Goal: Task Accomplishment & Management: Manage account settings

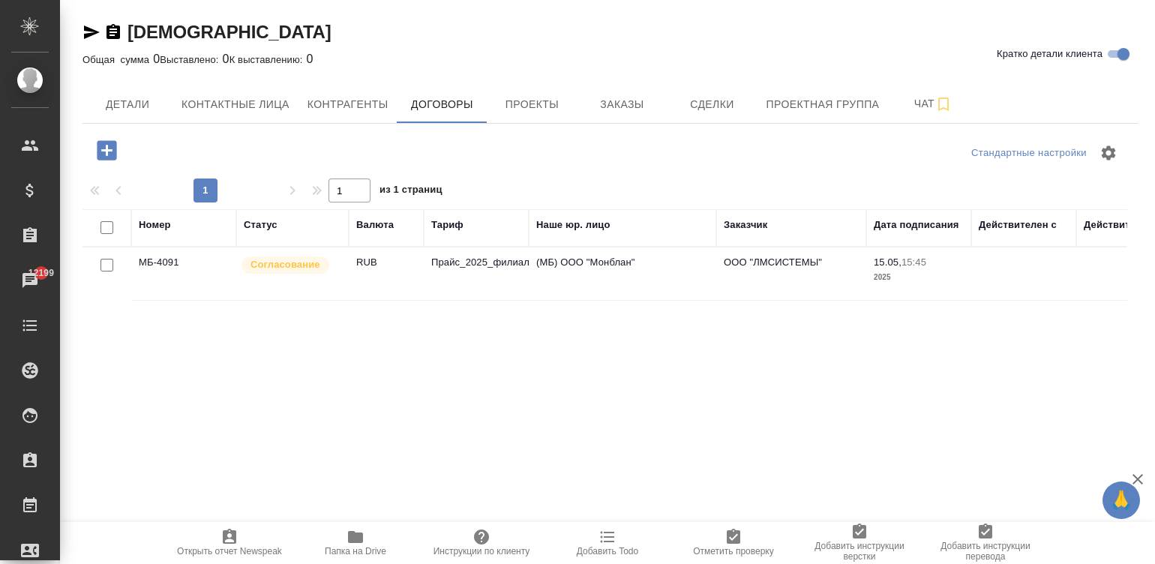
click at [614, 271] on td "(МБ) ООО "Монблан"" at bounding box center [623, 274] width 188 height 53
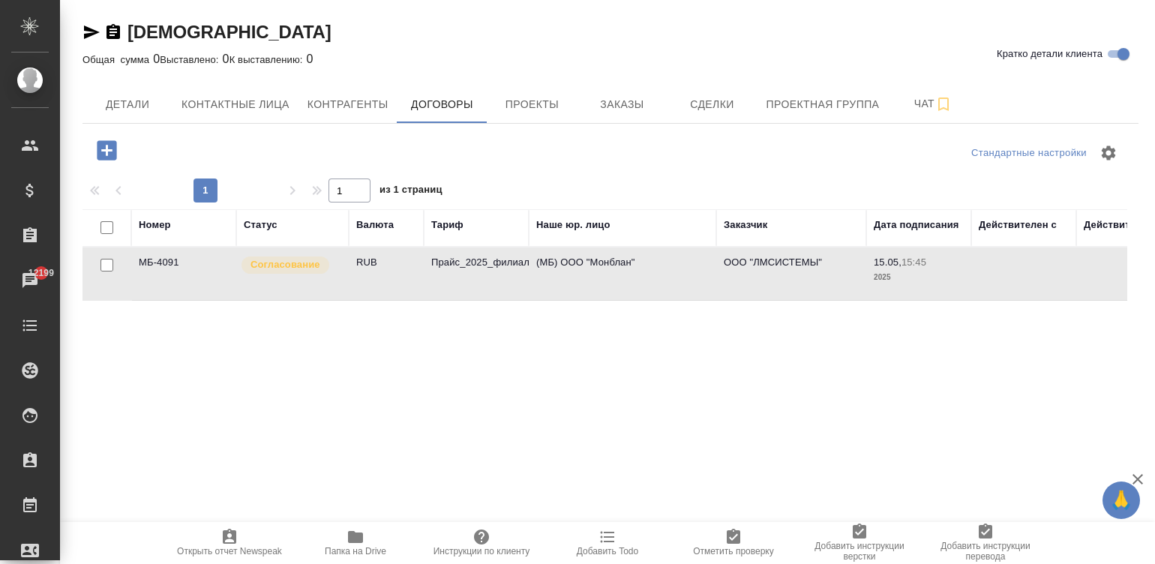
click at [614, 271] on td "(МБ) ООО "Монблан"" at bounding box center [623, 274] width 188 height 53
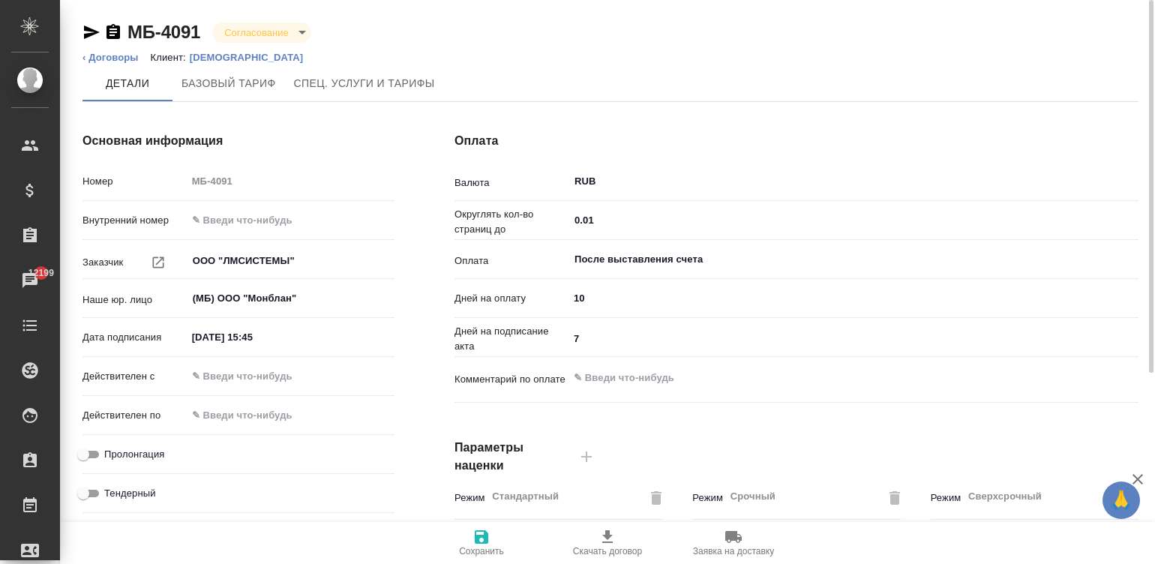
drag, startPoint x: 0, startPoint y: 0, endPoint x: 1034, endPoint y: 414, distance: 1113.4
click at [1034, 414] on div "Валюта RUB ​ Округлять кол-во страниц до 0.01 ​ Оплата После выставления счета …" at bounding box center [797, 294] width 684 height 253
type input "Прайс_2025_филиалы"
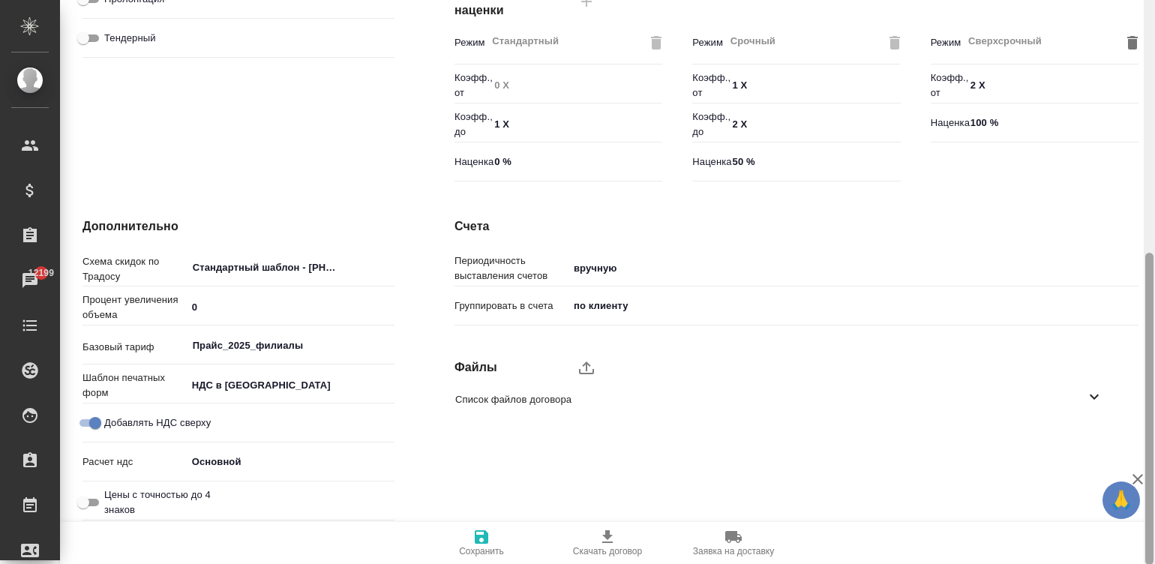
click at [1150, 404] on div at bounding box center [1149, 282] width 11 height 565
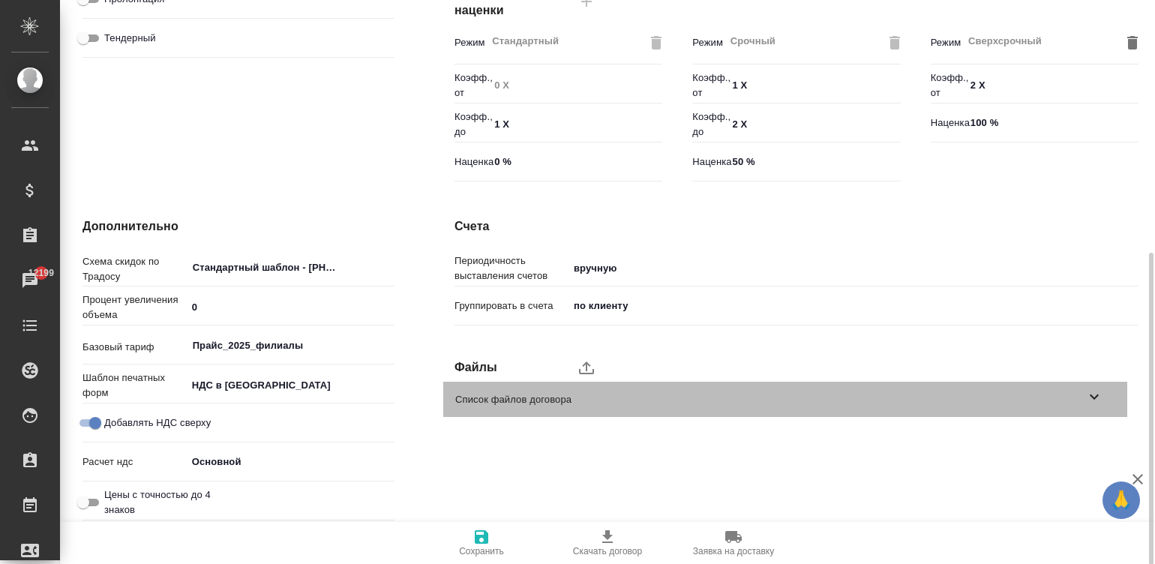
click at [727, 393] on span "Список файлов договора" at bounding box center [770, 399] width 630 height 15
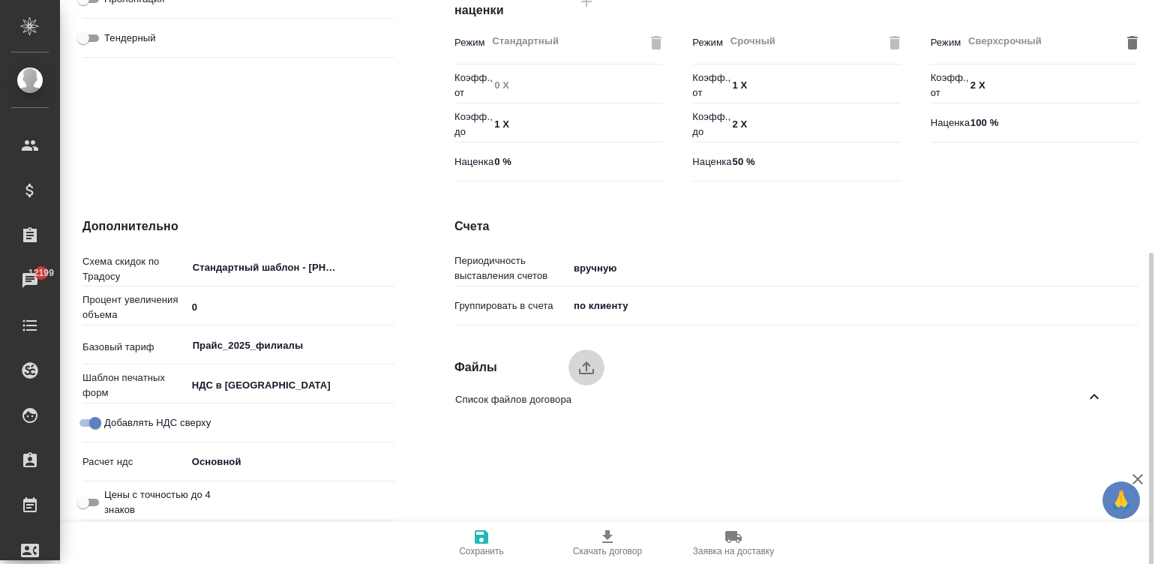
click at [581, 365] on icon "upload" at bounding box center [587, 368] width 18 height 18
click at [0, 0] on input "upload" at bounding box center [0, 0] width 0 height 0
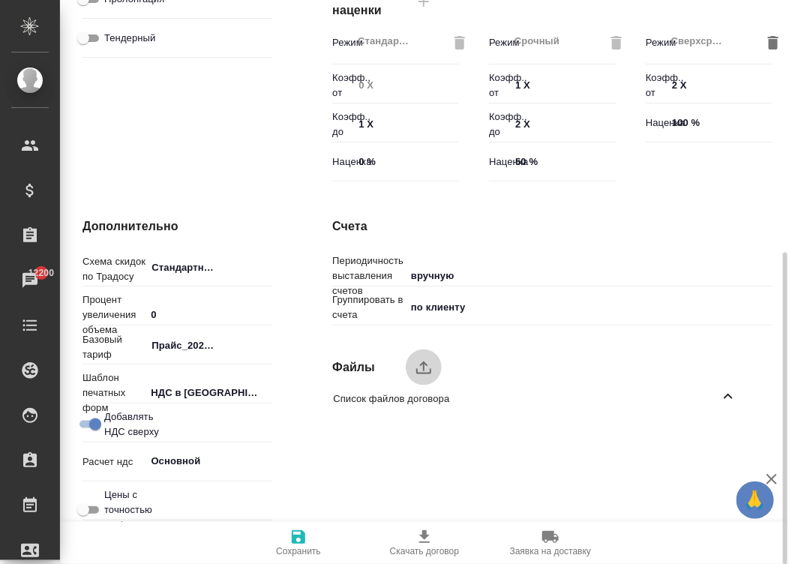
click at [416, 365] on icon "upload" at bounding box center [424, 368] width 18 height 18
click at [0, 0] on input "upload" at bounding box center [0, 0] width 0 height 0
click at [742, 440] on icon "button" at bounding box center [738, 440] width 11 height 14
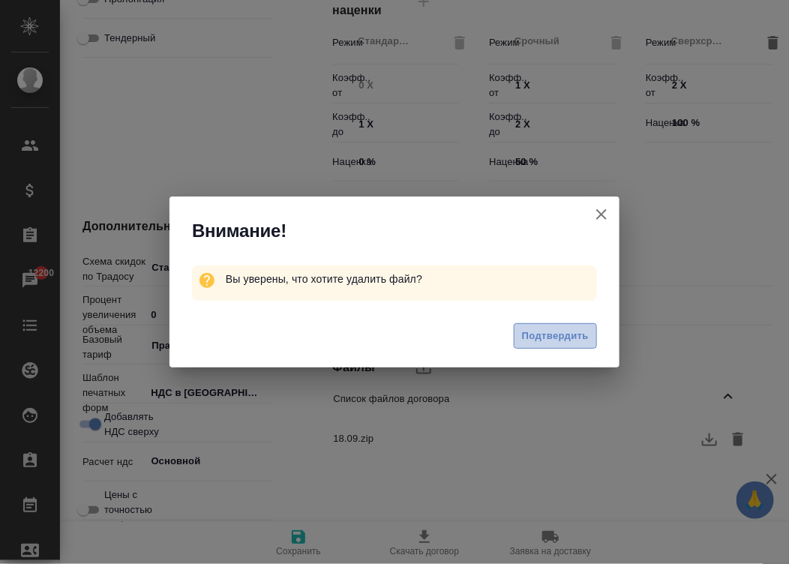
click at [579, 334] on span "Подтвердить" at bounding box center [555, 336] width 67 height 17
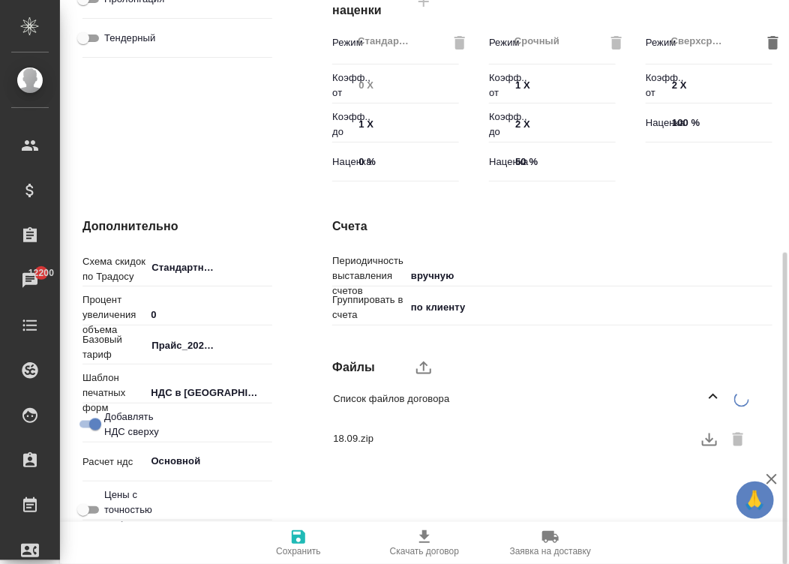
click at [431, 365] on div at bounding box center [589, 368] width 367 height 36
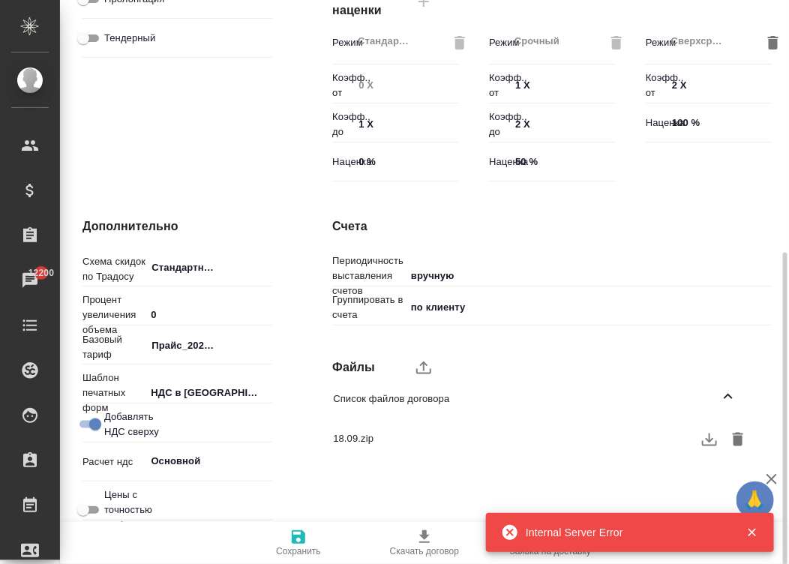
click at [431, 365] on icon "upload" at bounding box center [424, 368] width 18 height 18
click at [0, 0] on input "upload" at bounding box center [0, 0] width 0 height 0
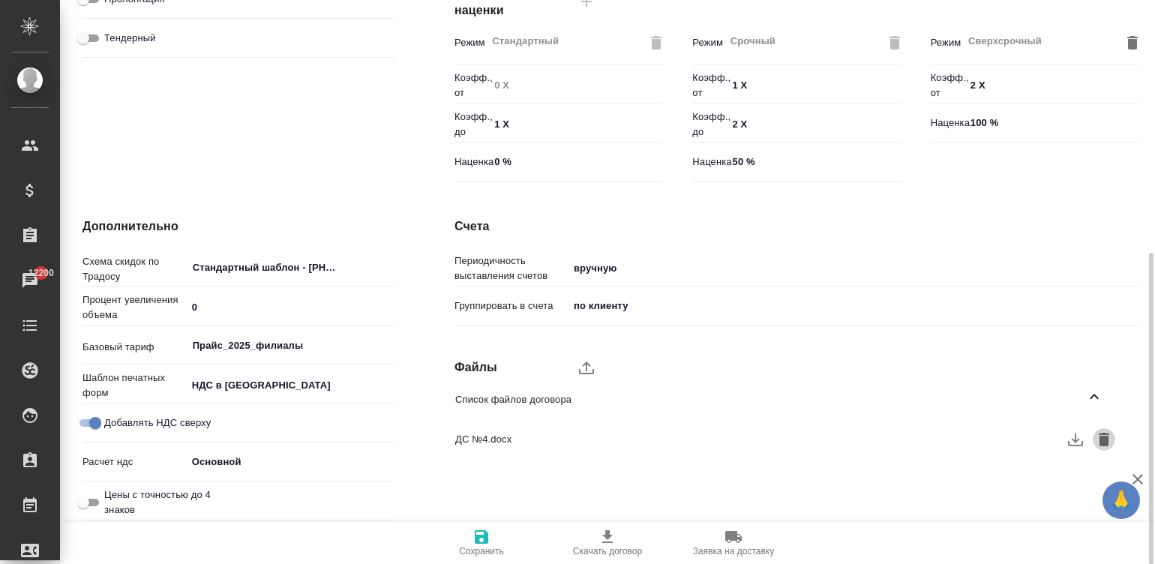
click at [1094, 440] on button "button" at bounding box center [1104, 439] width 23 height 23
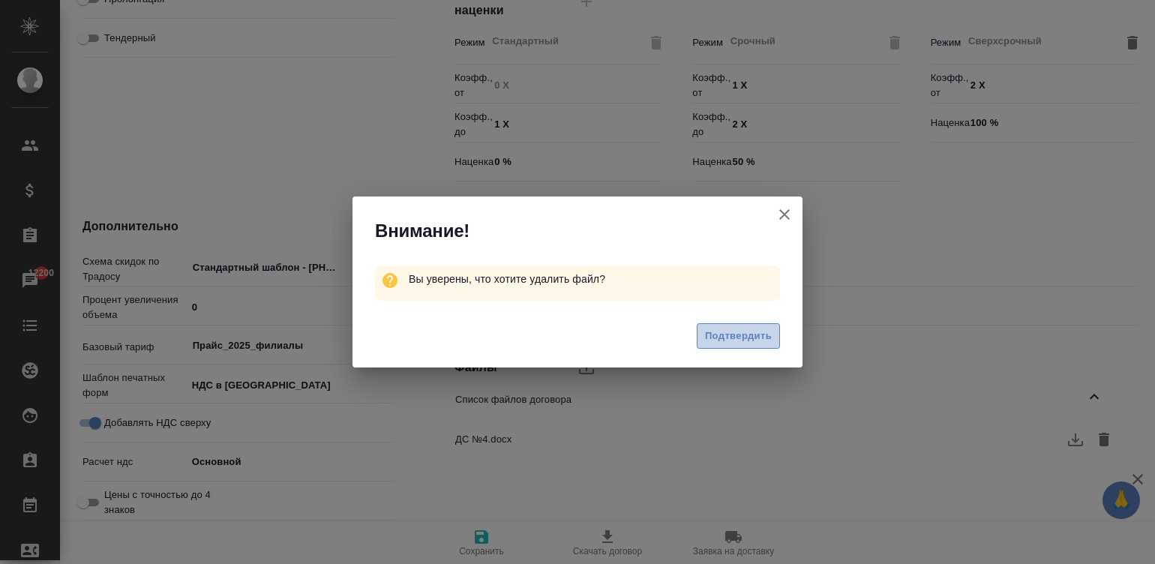
click at [757, 332] on span "Подтвердить" at bounding box center [738, 336] width 67 height 17
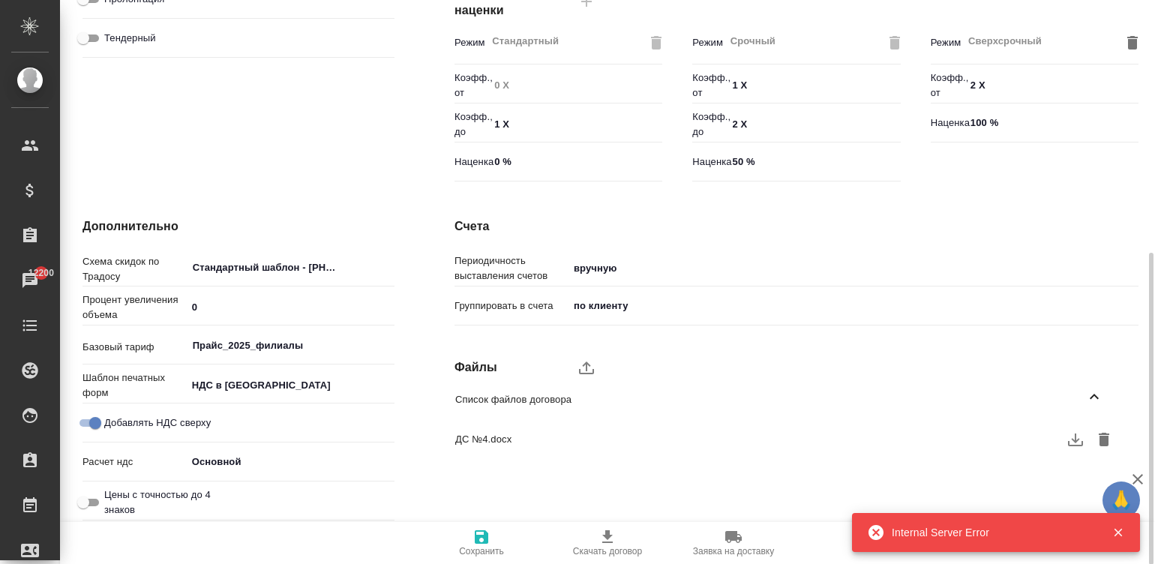
click at [584, 361] on icon "upload" at bounding box center [587, 368] width 18 height 18
click at [0, 0] on input "upload" at bounding box center [0, 0] width 0 height 0
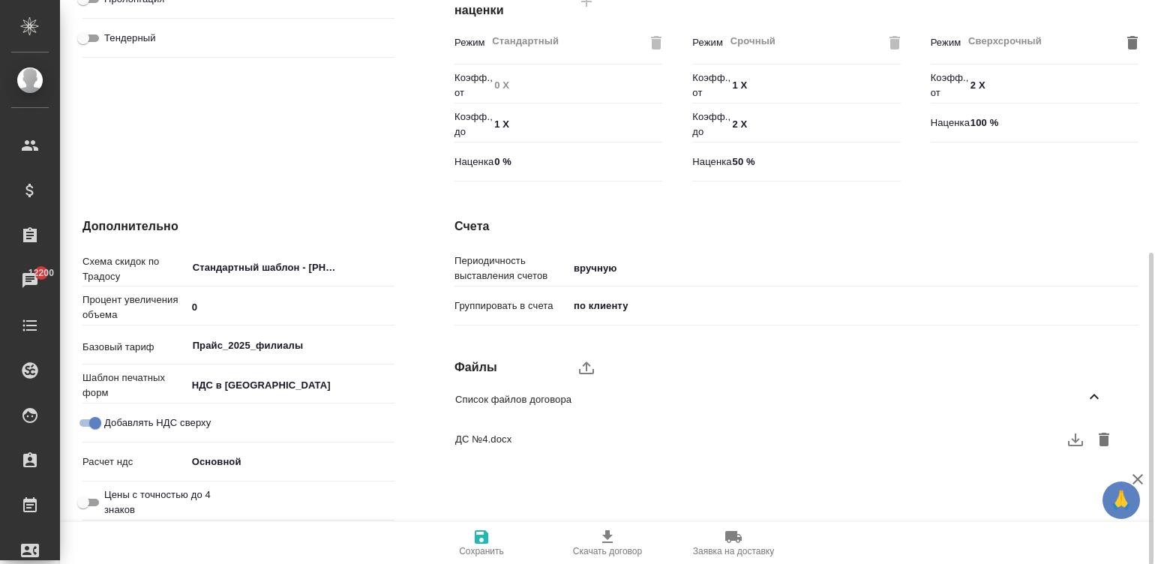
type textarea "x"
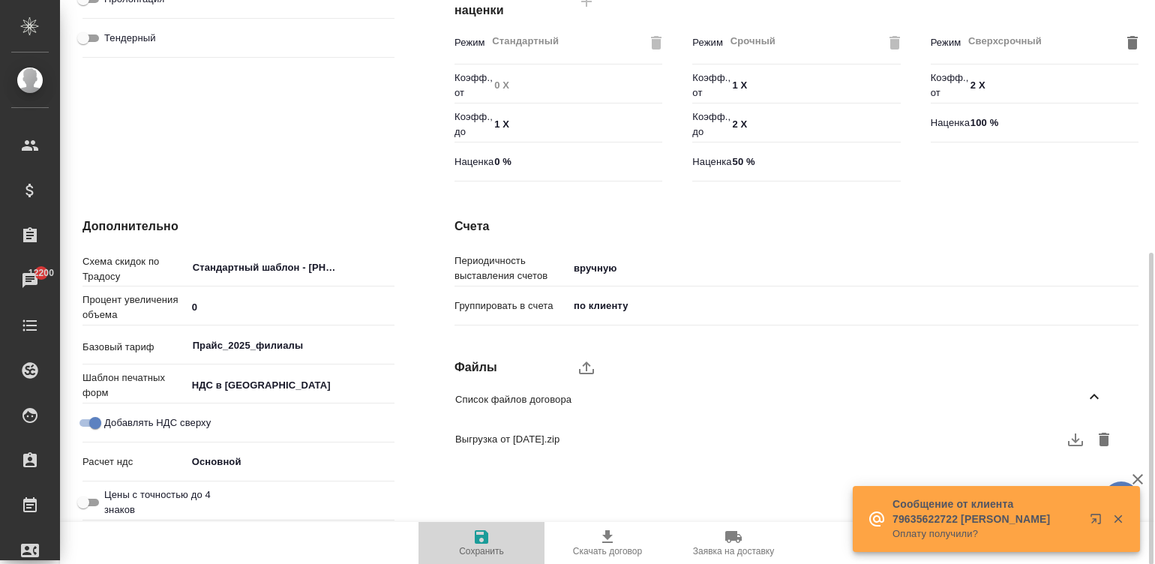
click at [484, 536] on icon "button" at bounding box center [482, 537] width 14 height 14
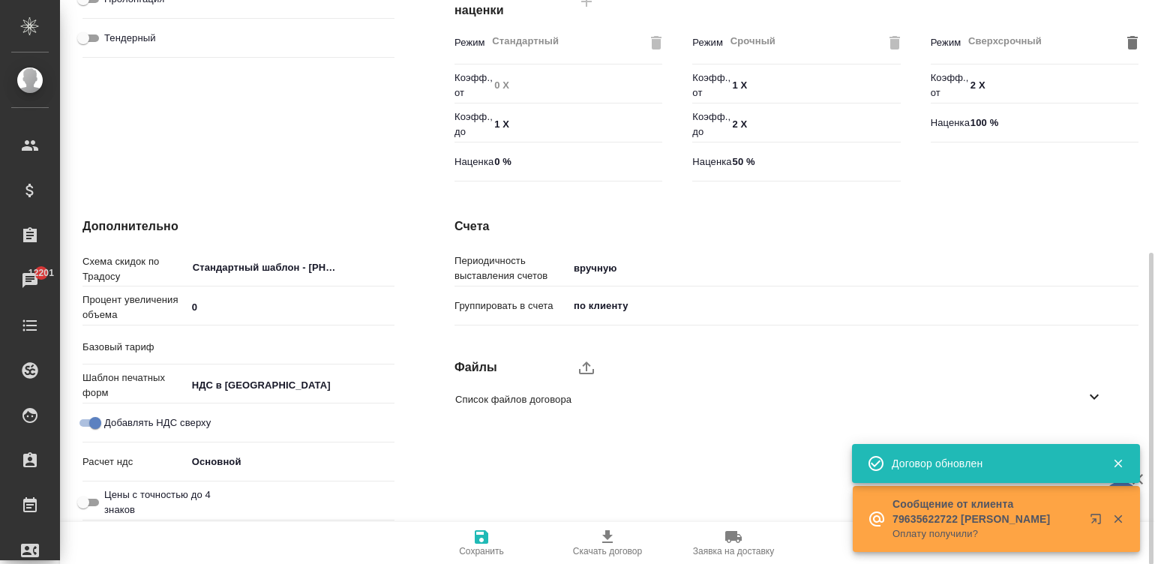
type input "Прайс_2025_филиалы"
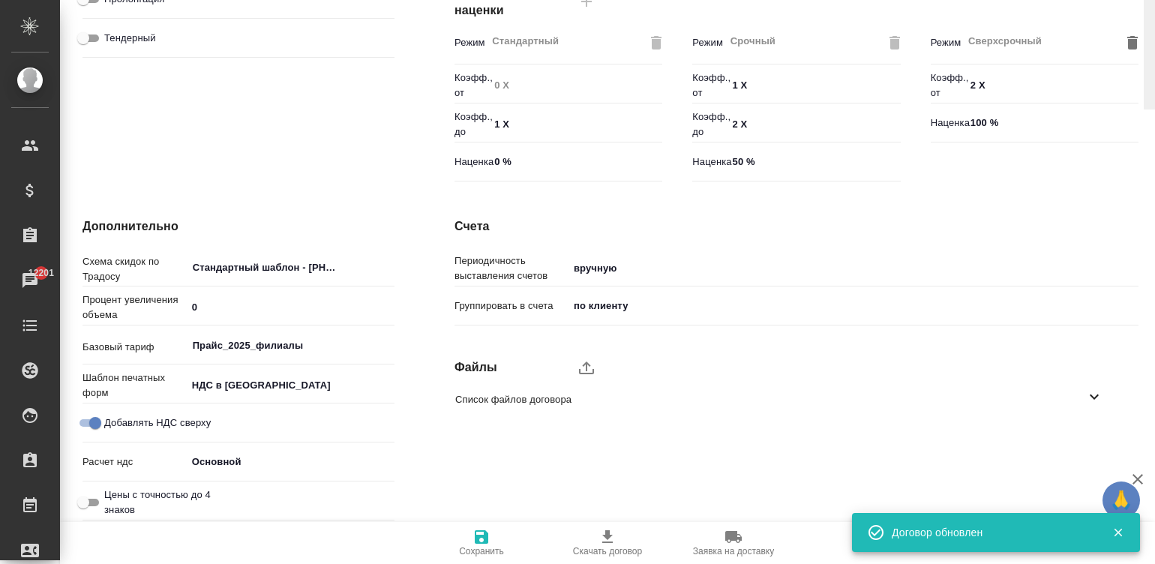
scroll to position [0, 0]
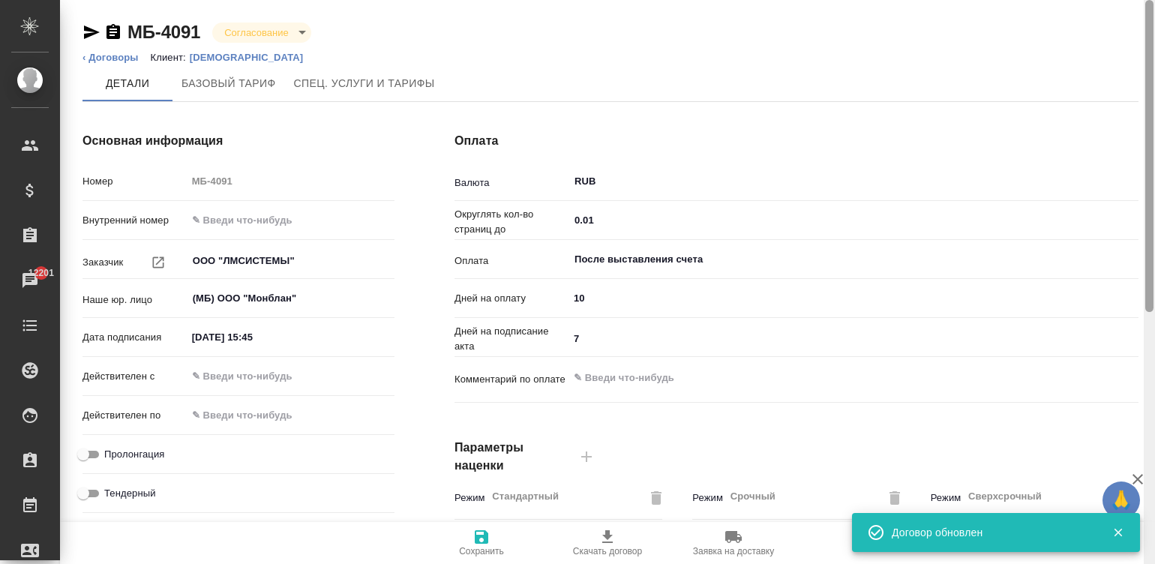
click at [1151, 38] on div at bounding box center [1149, 282] width 11 height 565
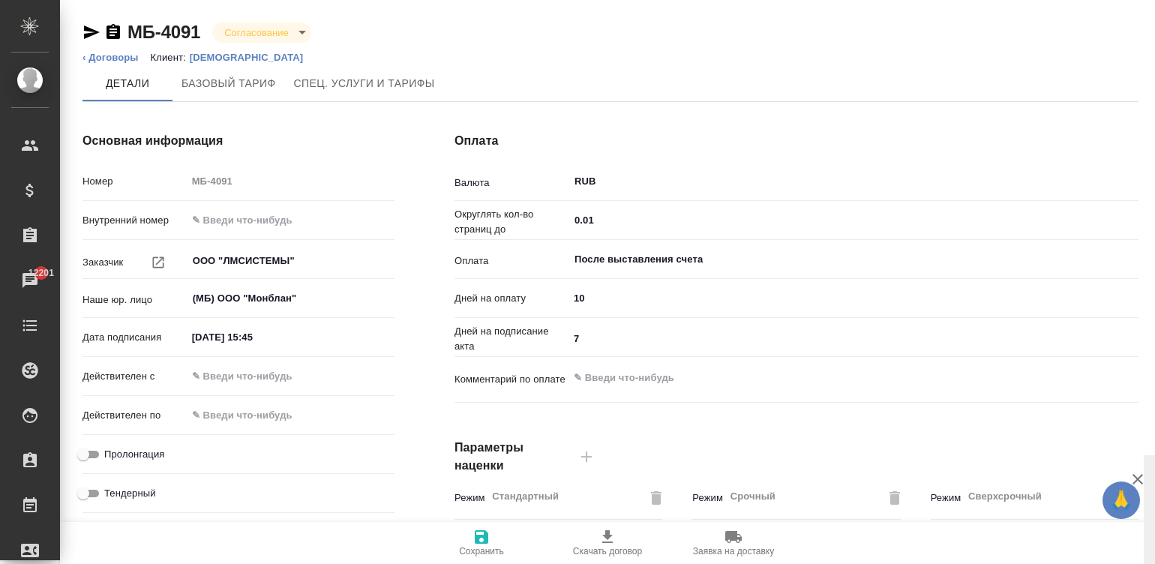
scroll to position [455, 0]
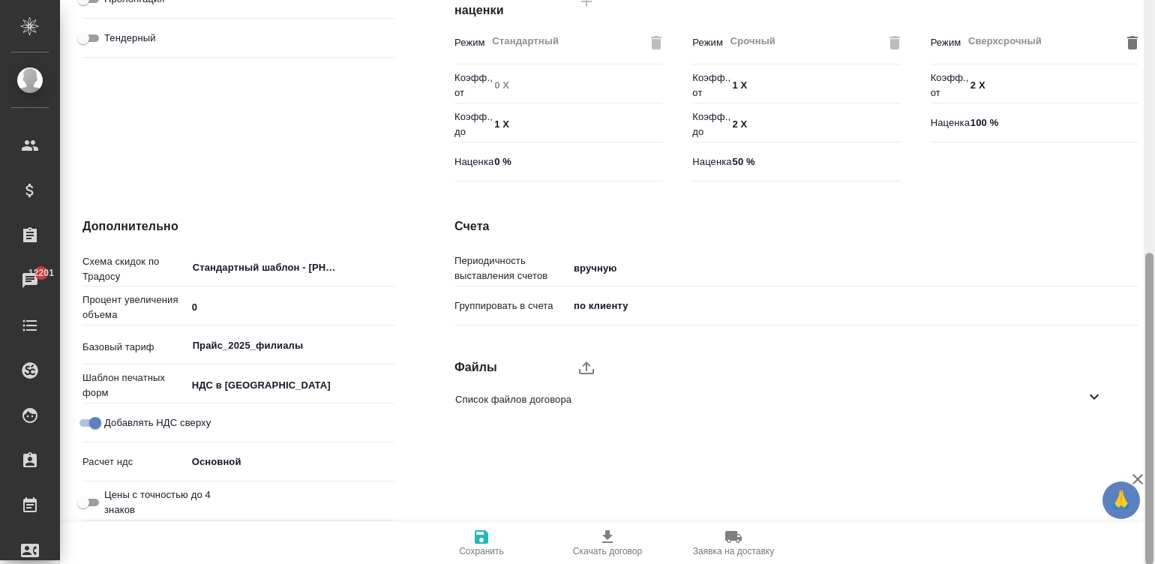
click at [1153, 401] on div at bounding box center [1149, 282] width 11 height 565
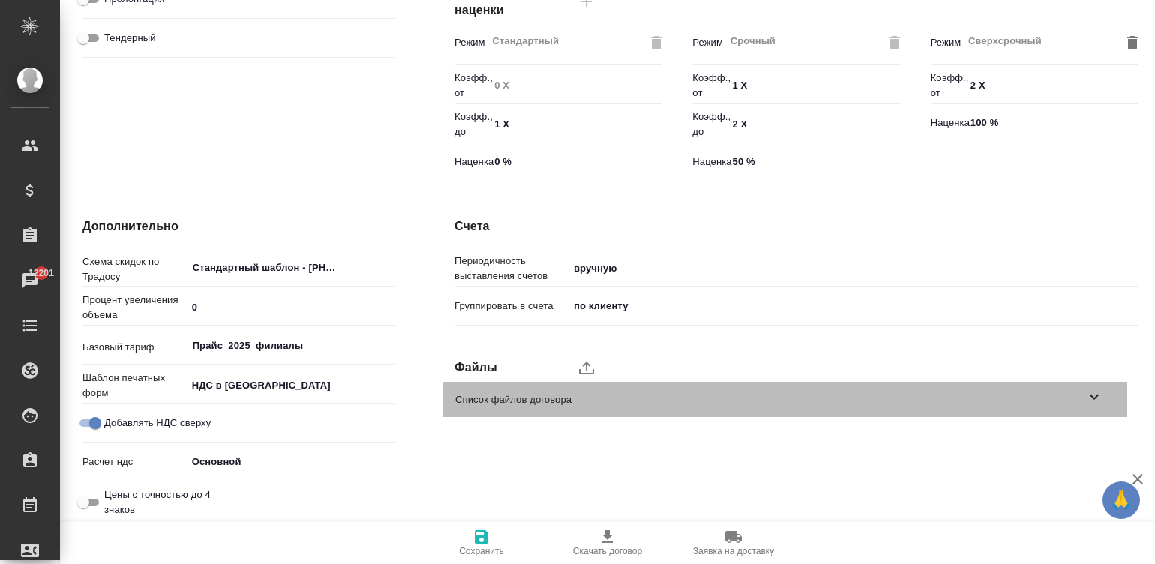
click at [1088, 401] on icon at bounding box center [1094, 397] width 18 height 18
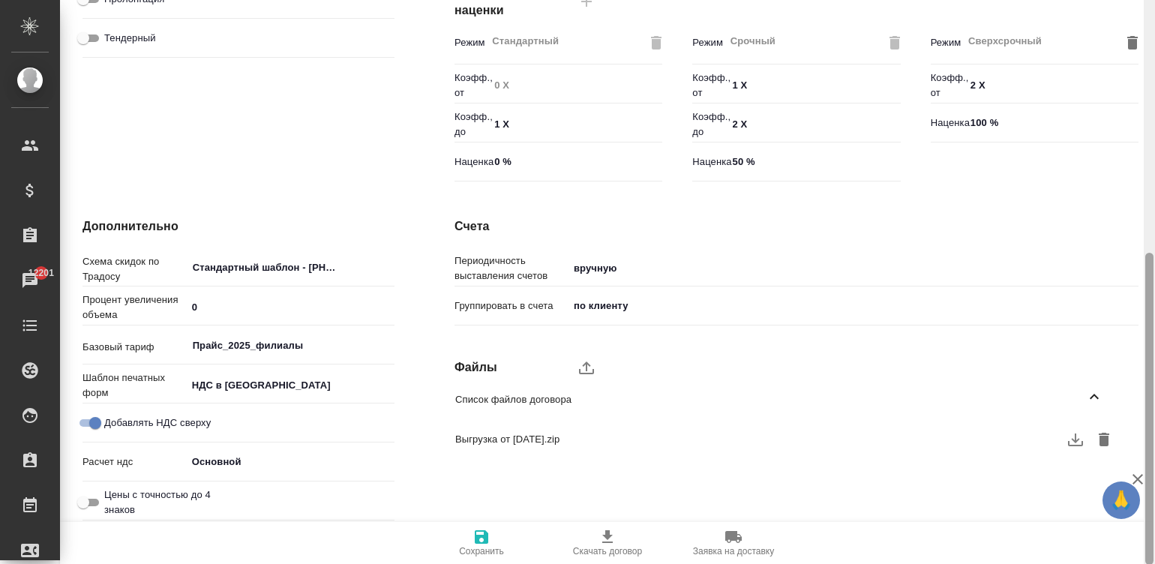
scroll to position [0, 0]
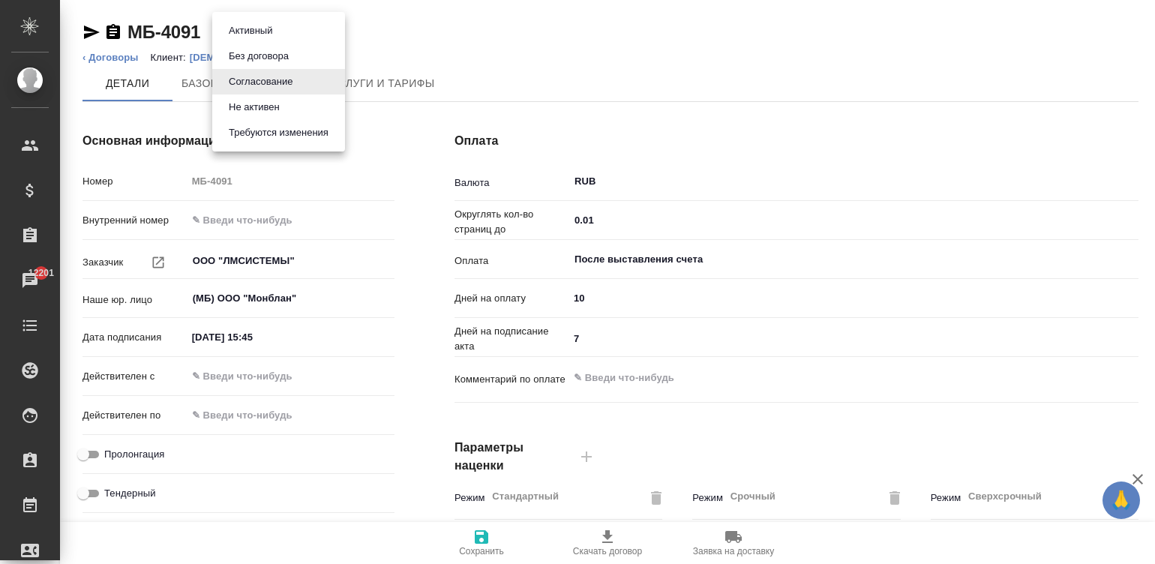
click at [254, 26] on body "🙏 .cls-1 fill:#fff; AWATERA [PERSON_NAME]malinina Клиенты Спецификации Заказы 1…" at bounding box center [577, 282] width 1155 height 564
click at [254, 26] on button "Активный" at bounding box center [250, 31] width 53 height 17
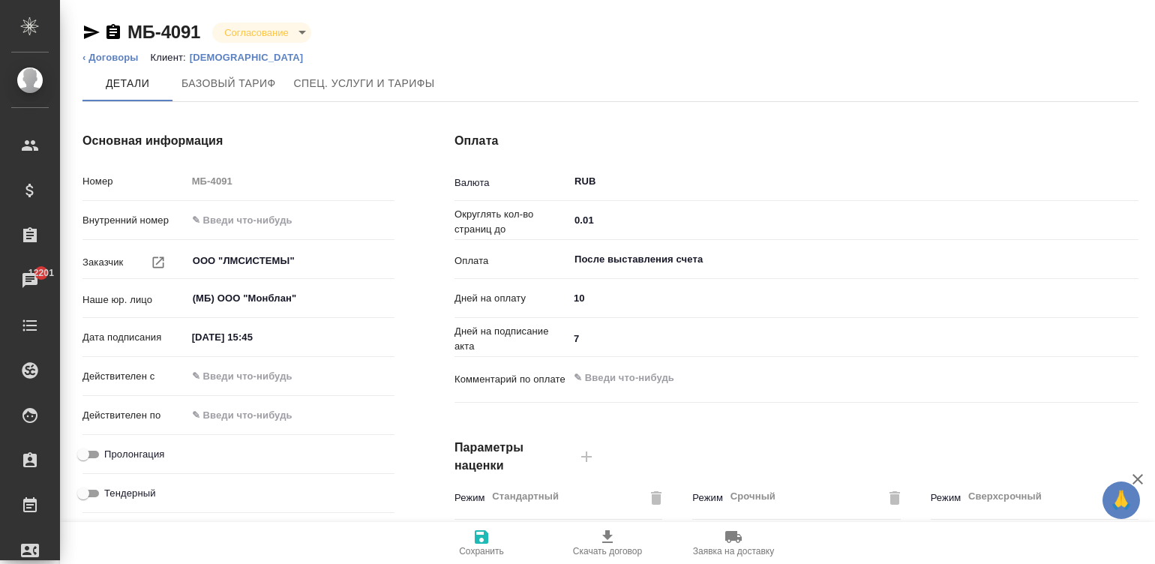
click at [254, 27] on button "Активный" at bounding box center [241, 31] width 40 height 9
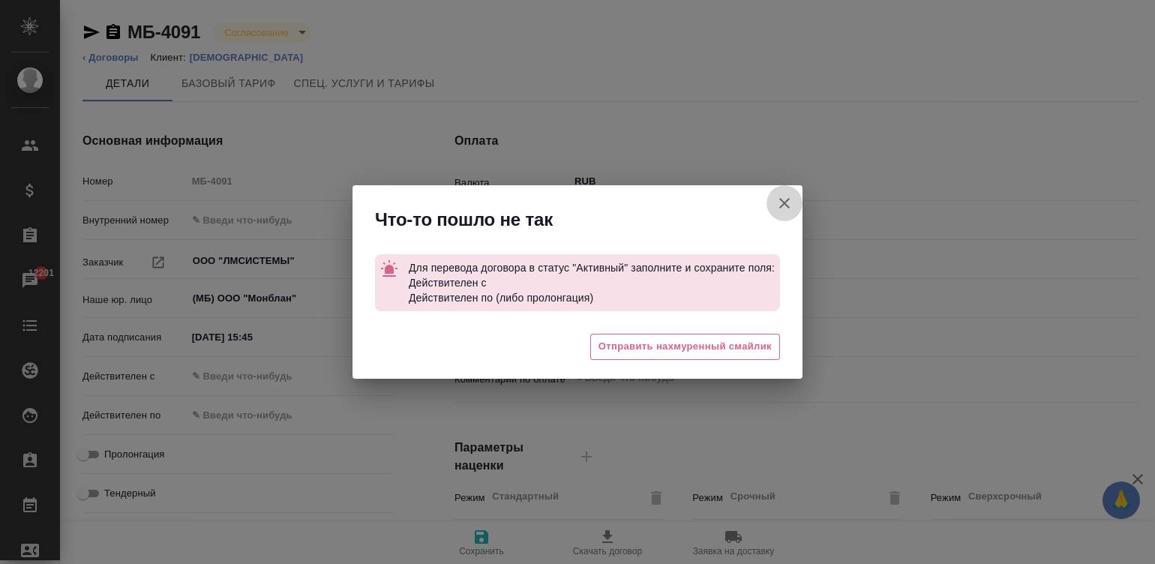
click at [776, 206] on icon "button" at bounding box center [785, 203] width 18 height 18
type textarea "x"
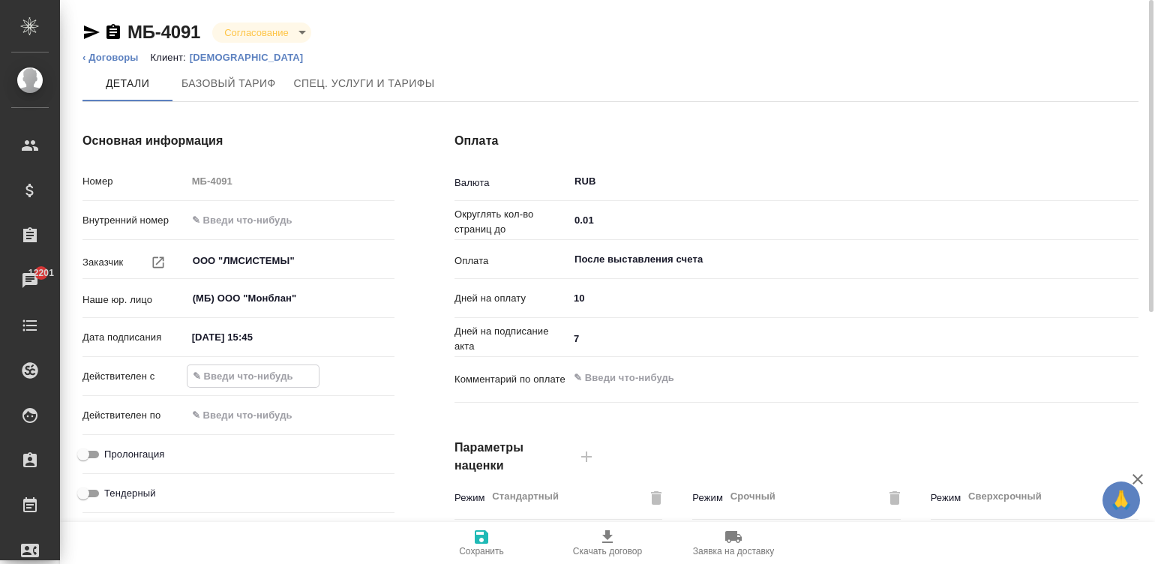
click at [286, 371] on input "text" at bounding box center [253, 376] width 131 height 22
click at [305, 336] on input "[DATE] 15:45" at bounding box center [252, 337] width 131 height 22
click at [305, 336] on input "[DATE] 15:45" at bounding box center [253, 337] width 131 height 22
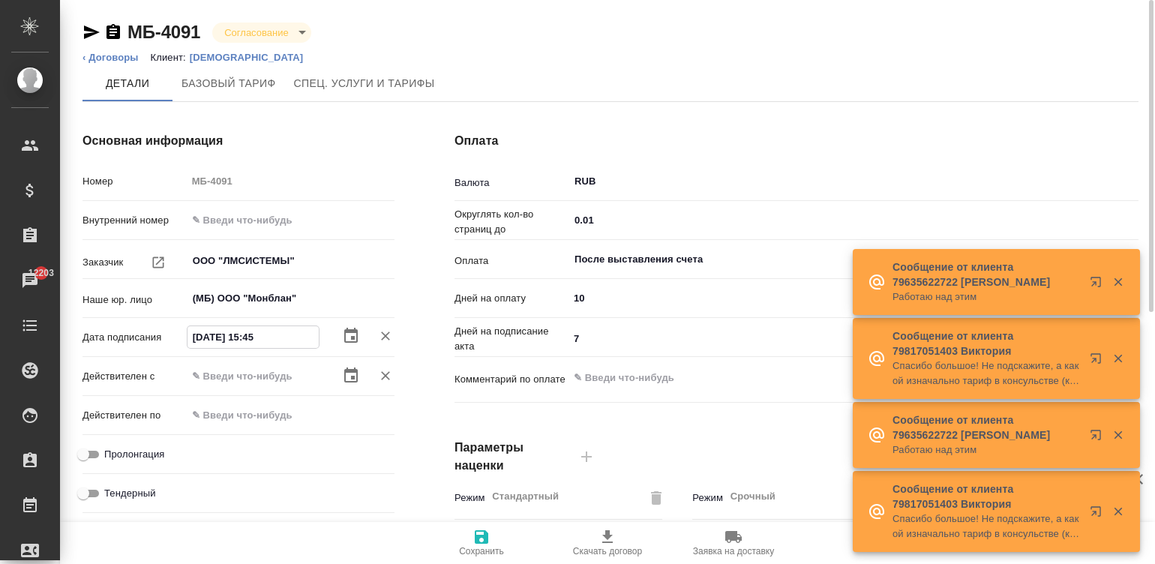
type input "0_.__.____ __:__"
type textarea "x"
type input "06.__.____ __:__"
type textarea "x"
type input "06.1_.____ __:__"
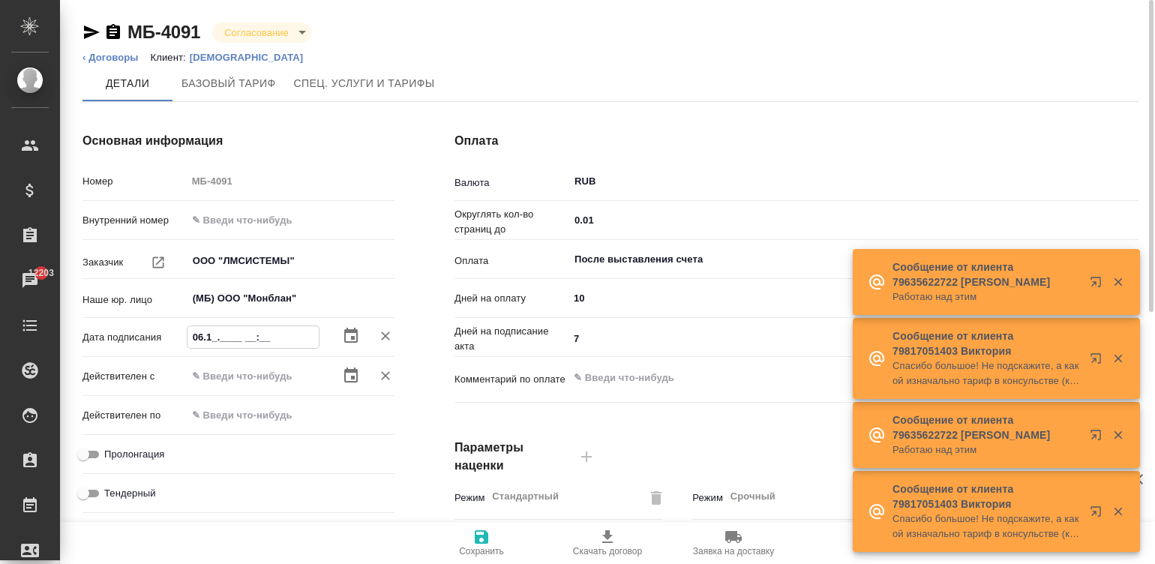
type textarea "x"
type input "06.10.____ __:__"
type textarea "x"
type input "06.10.202_ __:__"
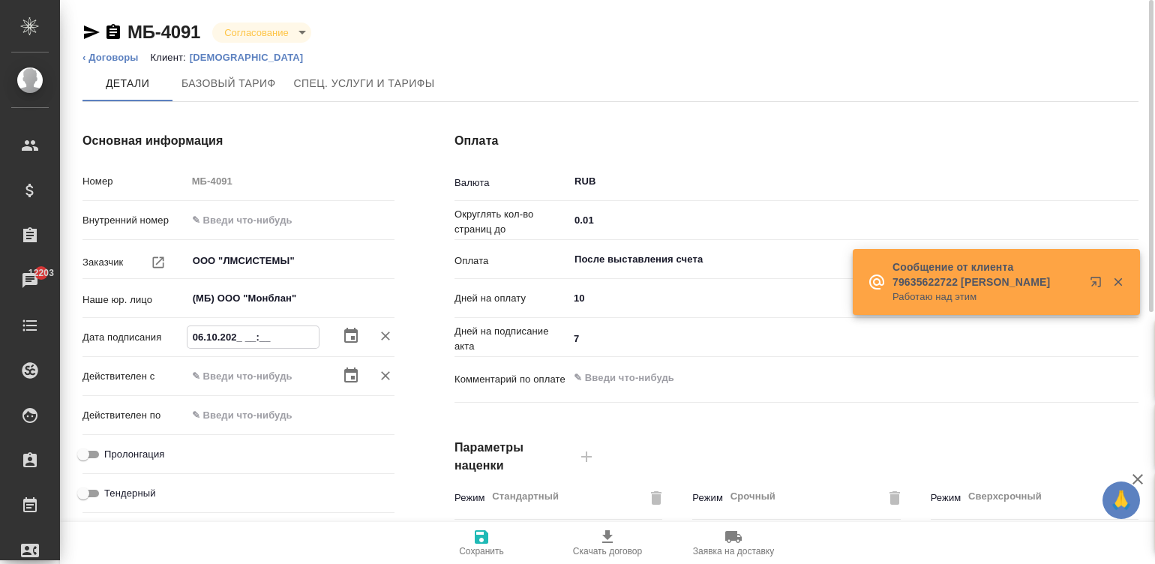
type textarea "x"
type input "[DATE] __:__"
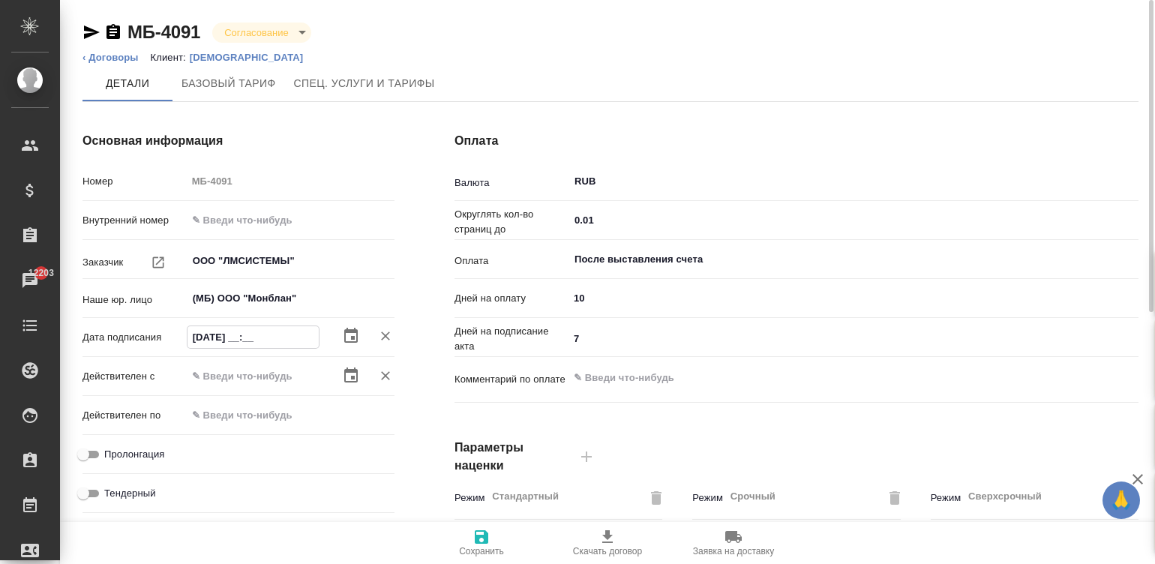
type textarea "x"
type input "[DATE] 09:__"
type textarea "x"
type input "[DATE] 09:00"
type textarea "x"
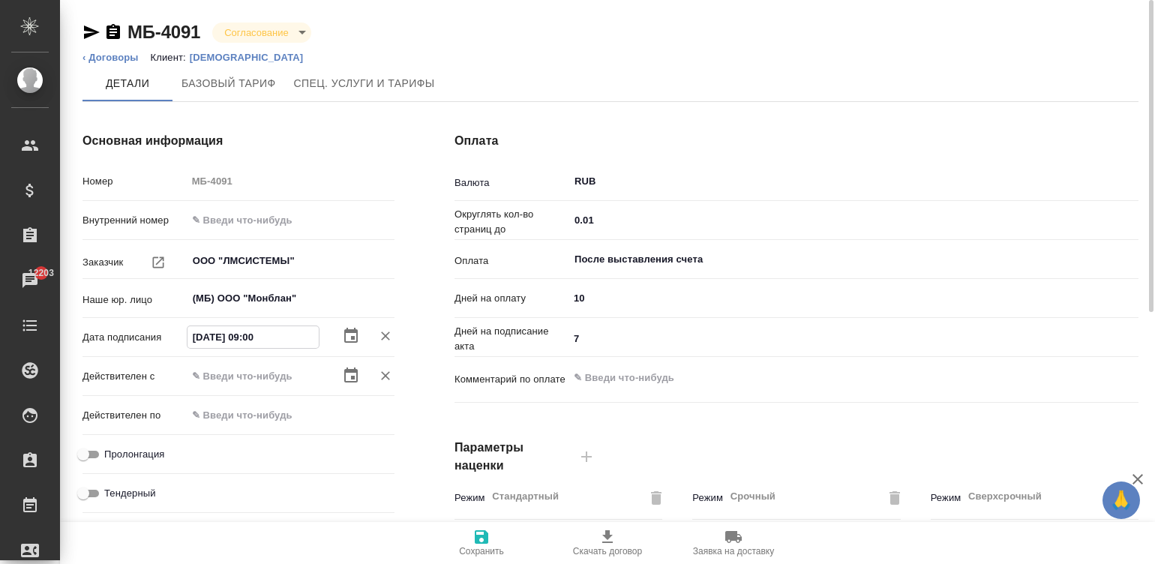
type input "[DATE] 09:00"
click at [244, 378] on input "text" at bounding box center [252, 376] width 131 height 22
paste input "[DATE] 09:00"
type input "[DATE] 09:00"
type textarea "x"
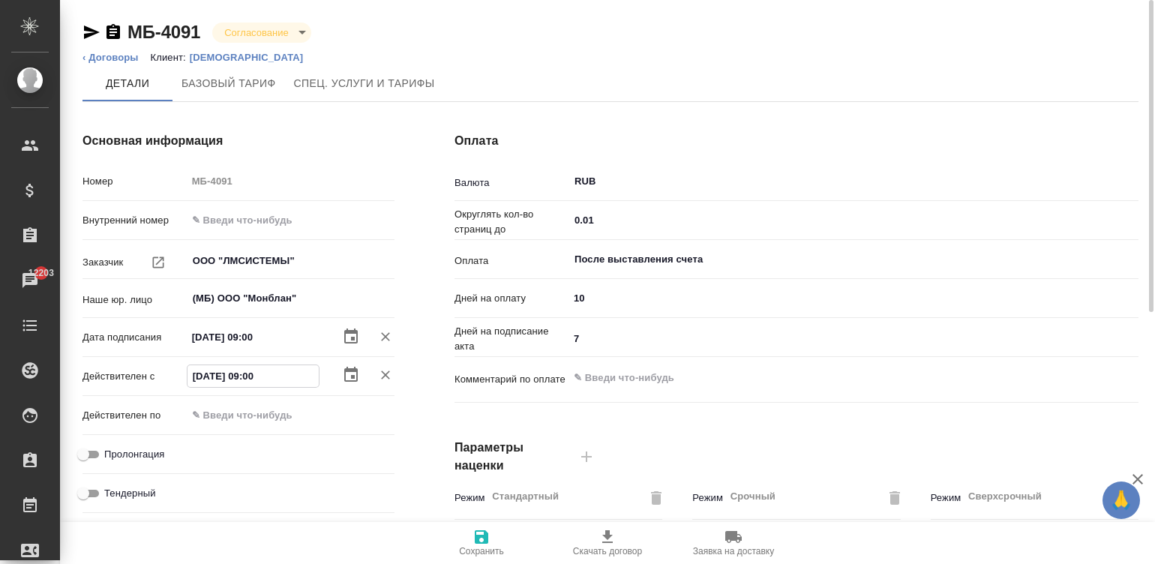
type input "[DATE] 09:00"
click at [86, 449] on input "Пролонгация" at bounding box center [83, 455] width 54 height 18
checkbox input "true"
type textarea "x"
click at [669, 253] on input "После выставления счета" at bounding box center [828, 260] width 511 height 18
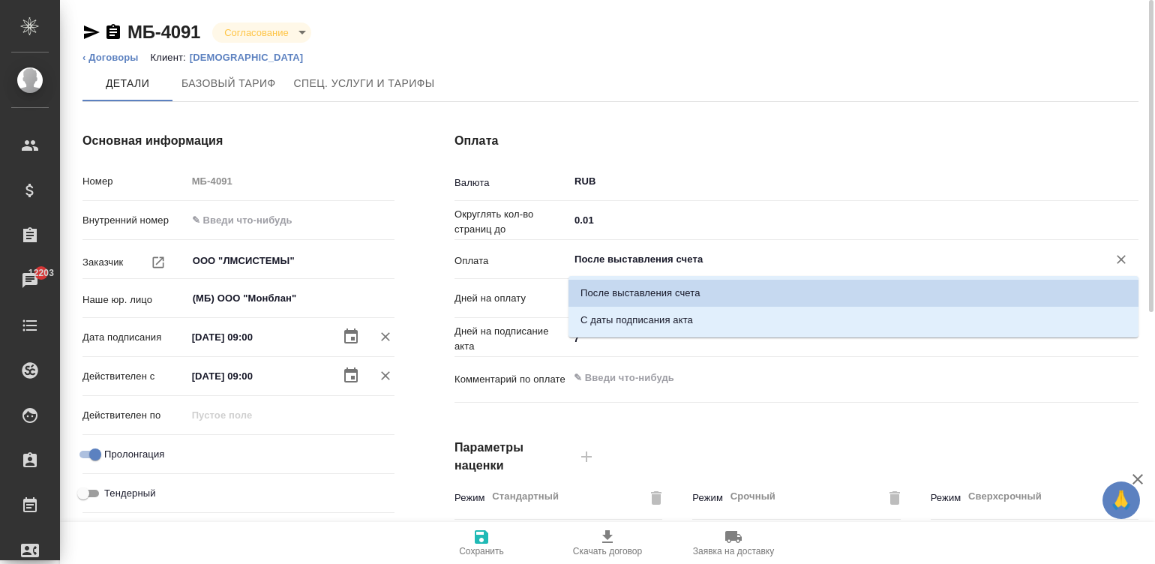
click at [669, 253] on input "После выставления счета" at bounding box center [828, 260] width 511 height 18
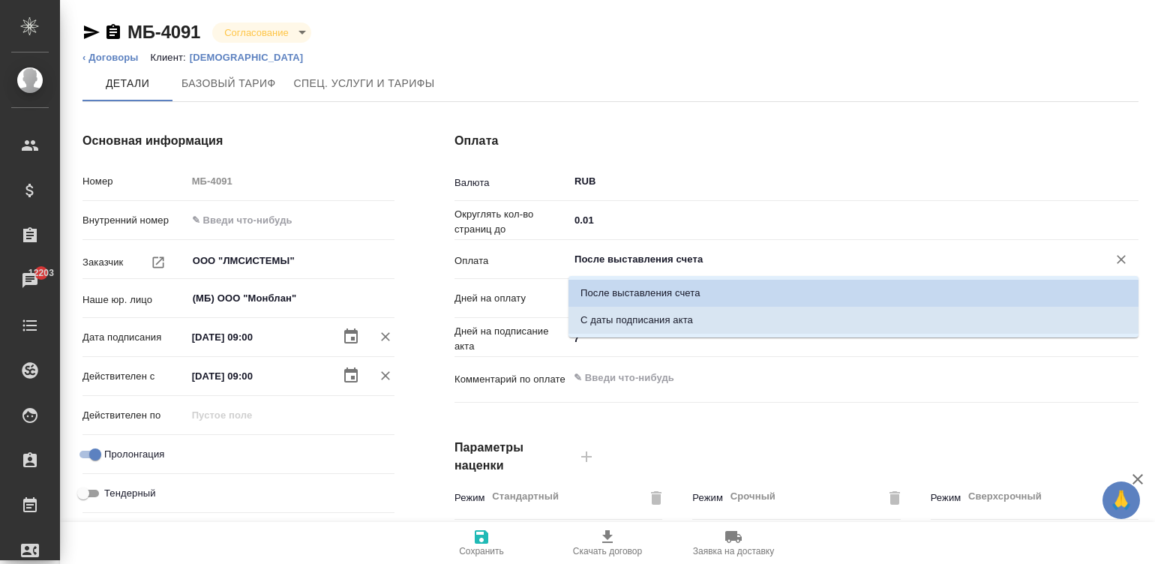
click at [629, 317] on p "С даты подписания акта" at bounding box center [637, 320] width 113 height 15
type input "С даты подписания акта"
type textarea "x"
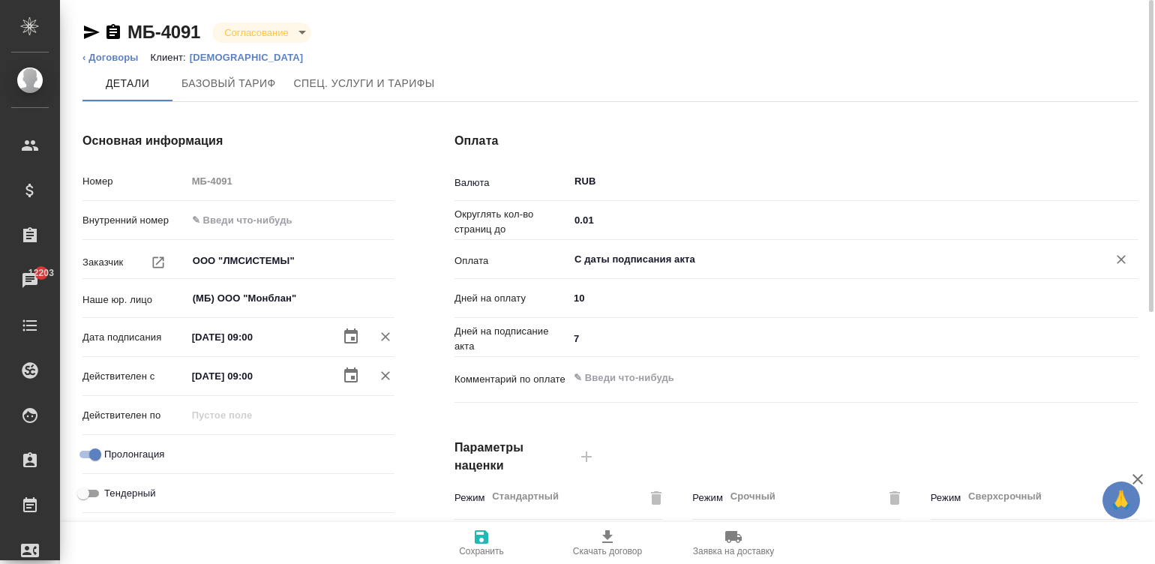
click at [594, 334] on input "7" at bounding box center [854, 339] width 570 height 22
click at [594, 334] on input "7" at bounding box center [853, 339] width 569 height 22
type input "5"
type textarea "x"
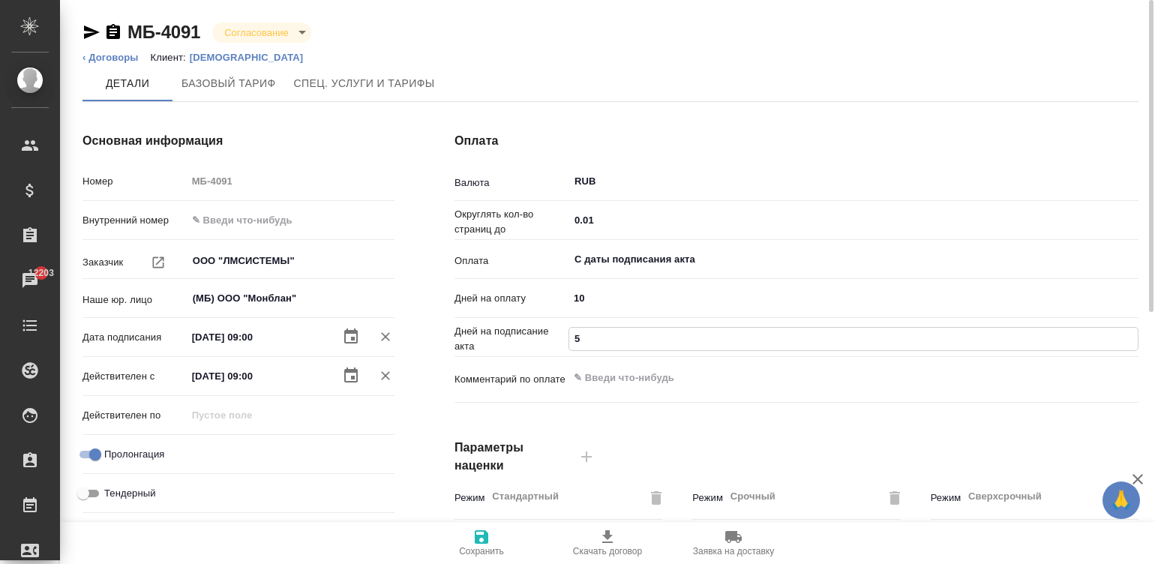
type input "5"
click at [476, 533] on icon "button" at bounding box center [482, 537] width 18 height 18
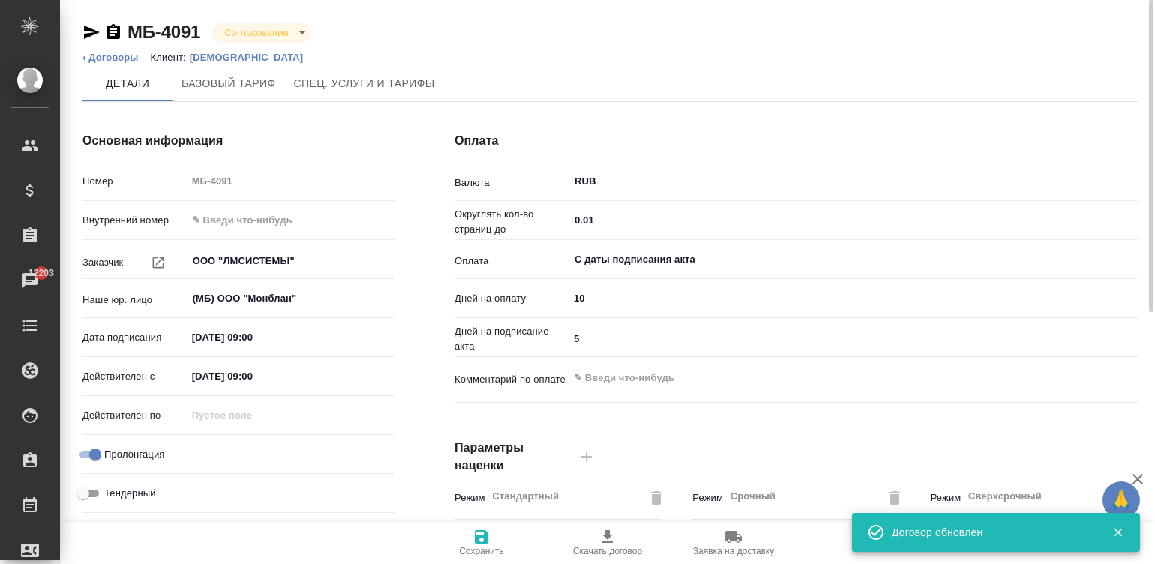
type input "Прайс_2025_филиалы"
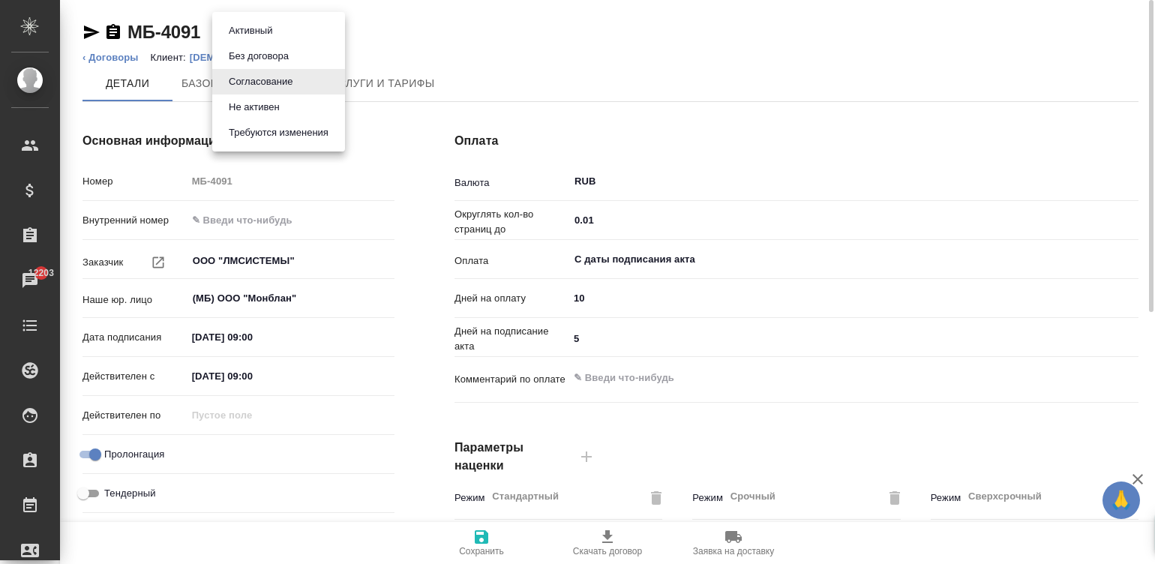
click at [261, 26] on body "🙏 .cls-1 fill:#fff; AWATERA [PERSON_NAME]malinina Клиенты Спецификации Заказы 1…" at bounding box center [577, 282] width 1155 height 564
click at [261, 26] on button "Активный" at bounding box center [250, 31] width 53 height 17
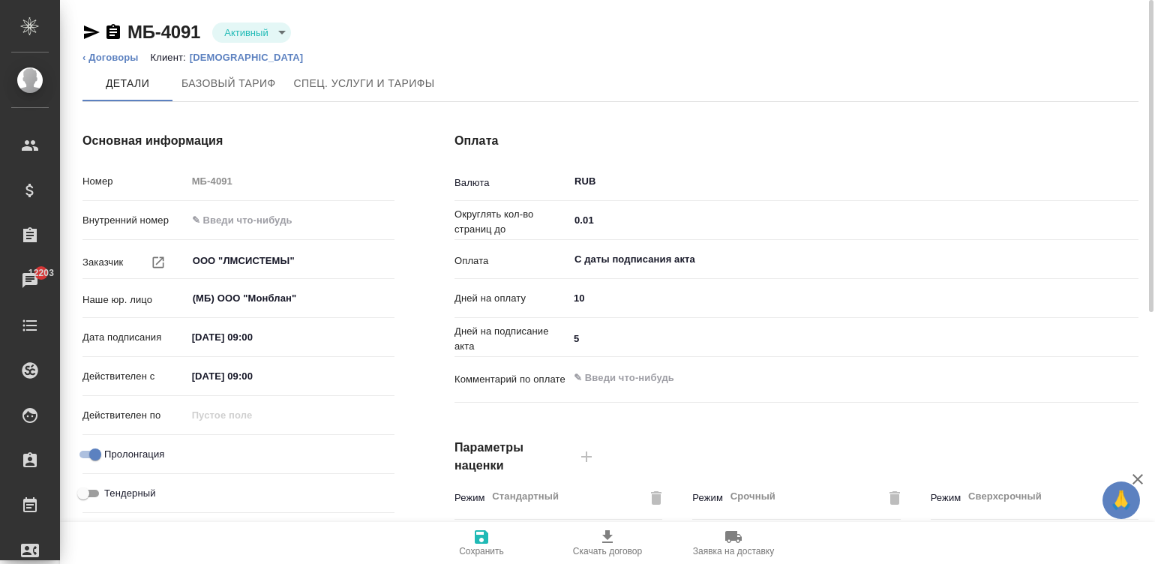
type input "Прайс_2025_филиалы"
click at [473, 537] on icon "button" at bounding box center [482, 537] width 18 height 18
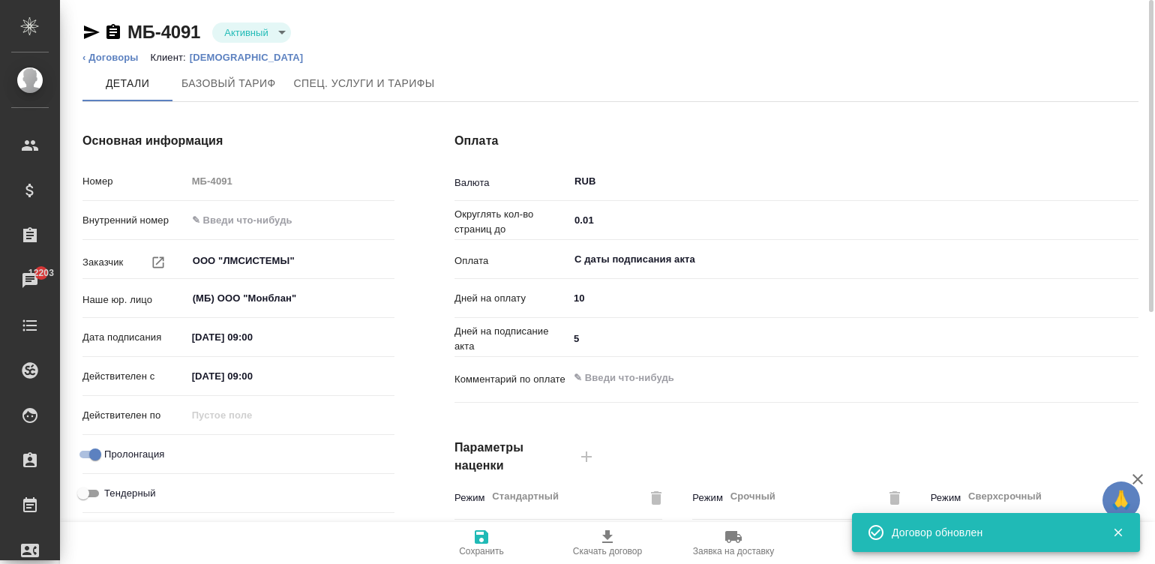
type input "Прайс_2025_филиалы"
